Goal: Entertainment & Leisure: Consume media (video, audio)

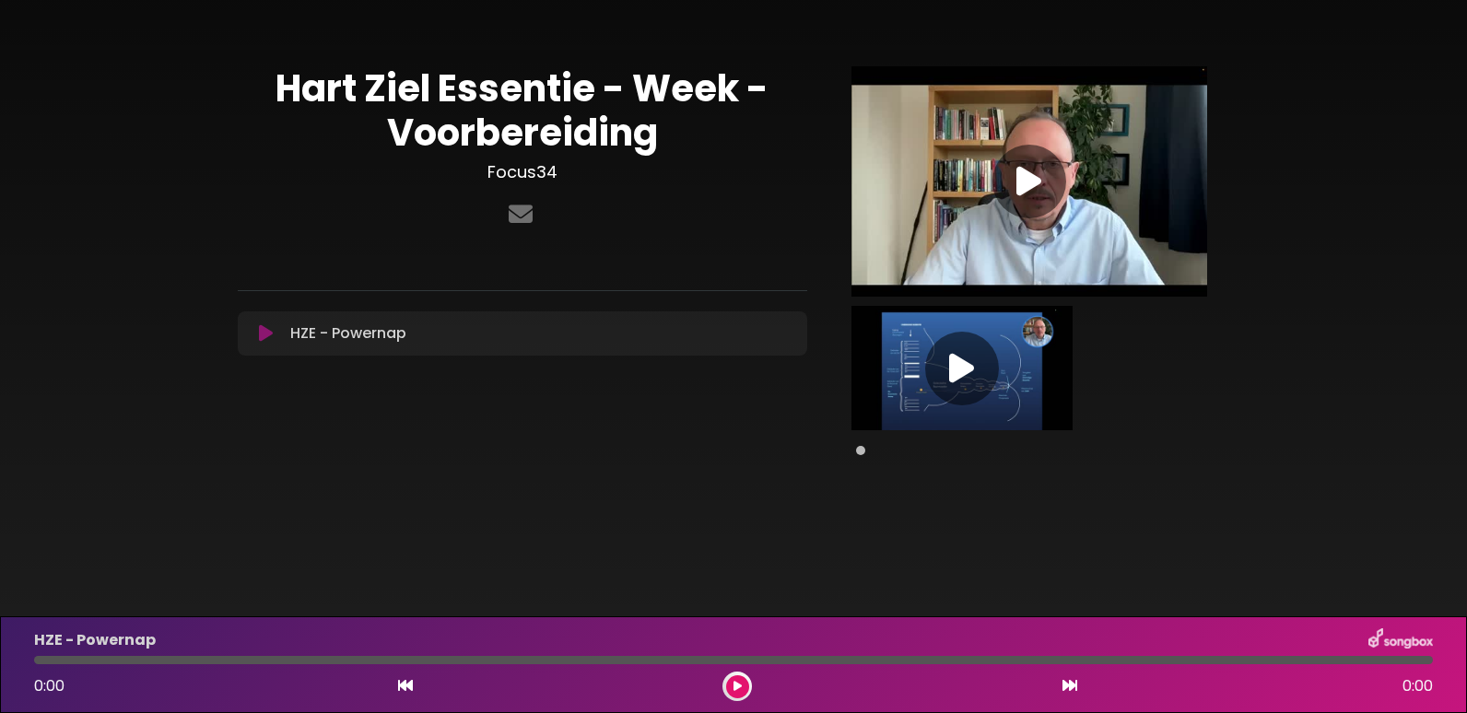
click at [1026, 174] on icon at bounding box center [1029, 181] width 25 height 33
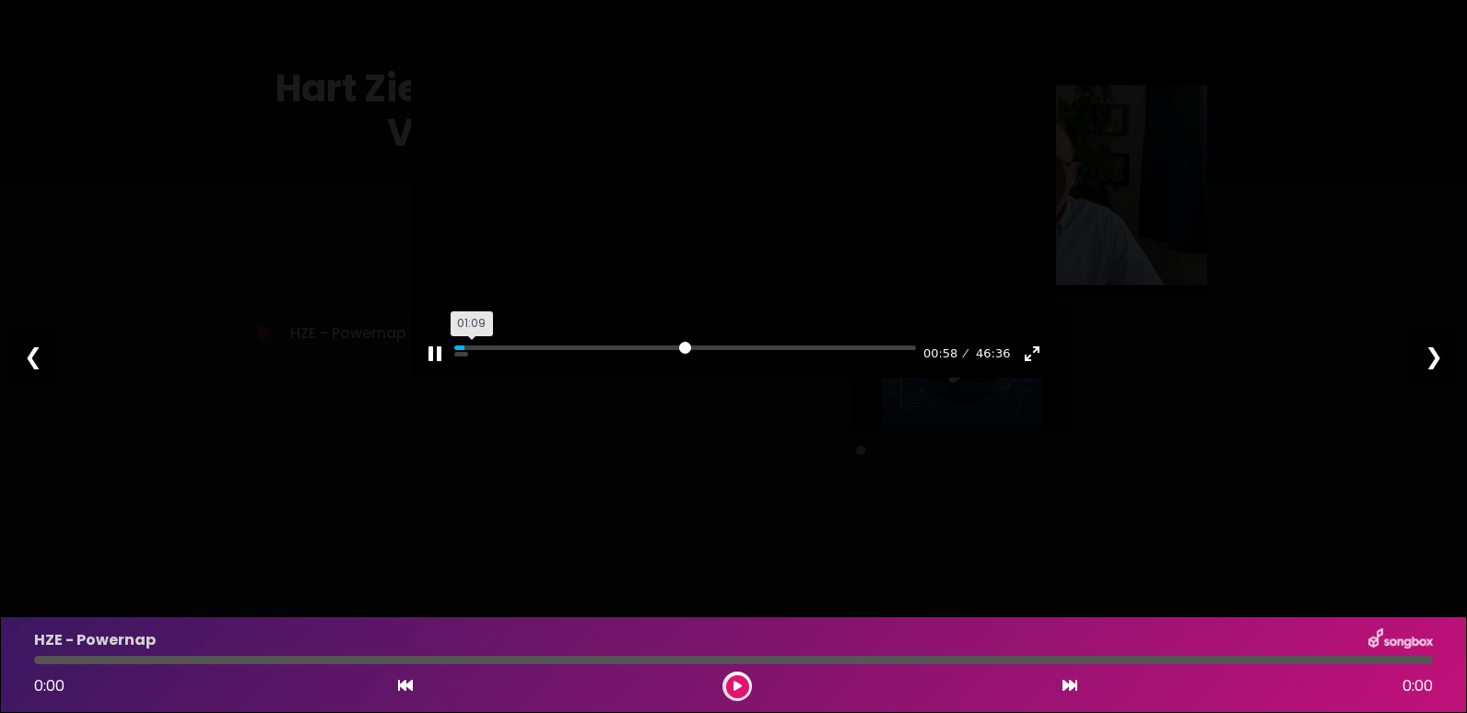
click at [470, 363] on input "Seek" at bounding box center [685, 355] width 462 height 18
click at [466, 363] on input "Seek" at bounding box center [685, 355] width 462 height 18
click at [462, 363] on input "Seek" at bounding box center [685, 355] width 462 height 18
click at [461, 363] on input "Seek" at bounding box center [685, 355] width 462 height 18
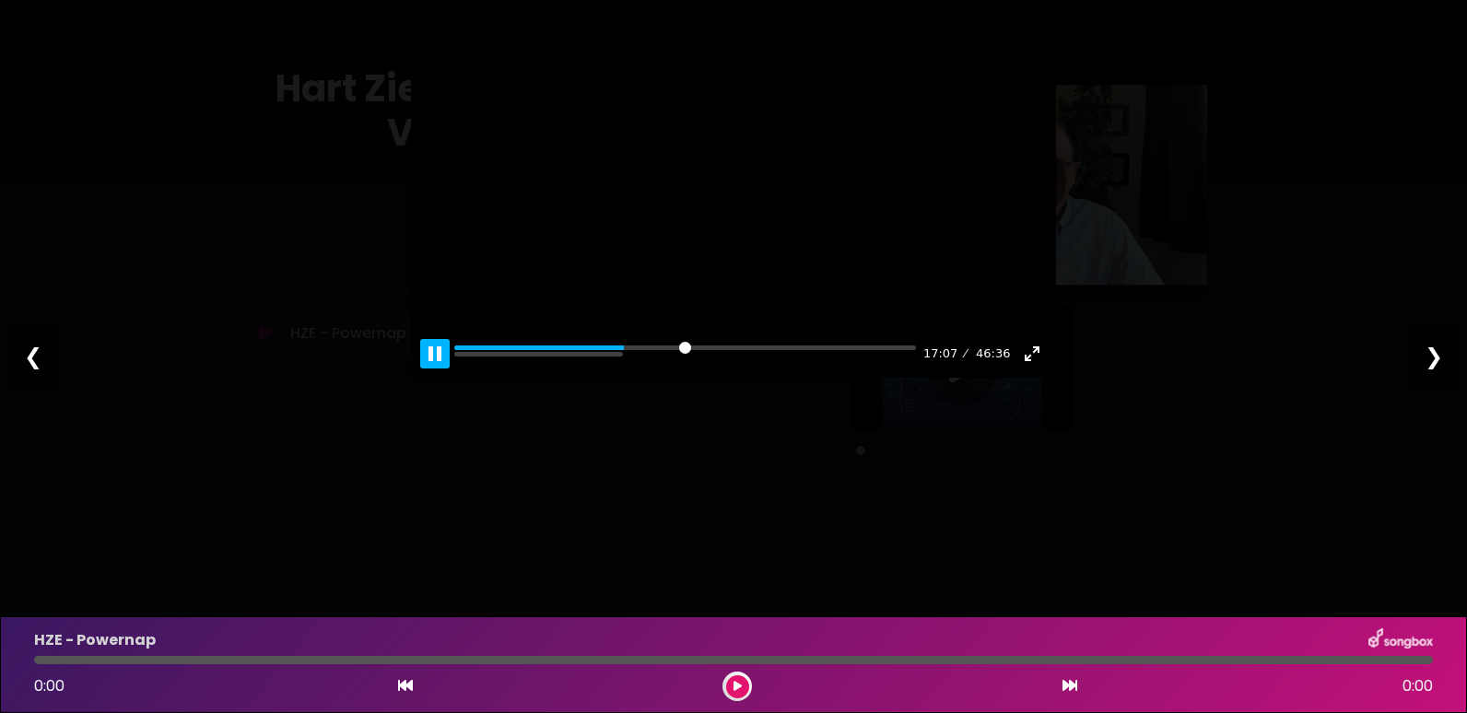
click at [438, 369] on button "Pause Play" at bounding box center [434, 353] width 29 height 29
click at [436, 369] on button "Pause Play" at bounding box center [434, 353] width 29 height 29
type input "*****"
